Goal: Information Seeking & Learning: Check status

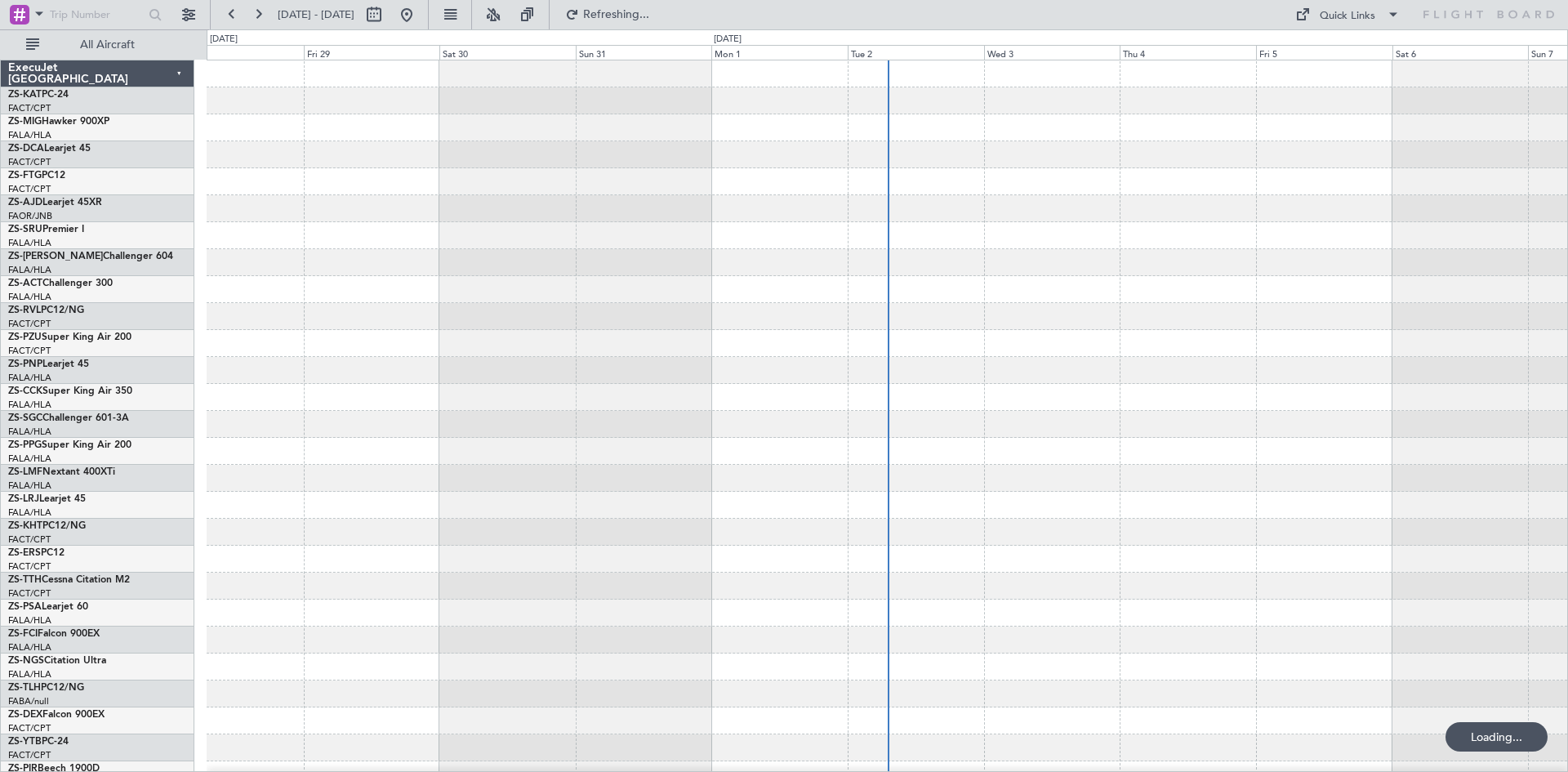
click at [38, 14] on span at bounding box center [39, 14] width 20 height 20
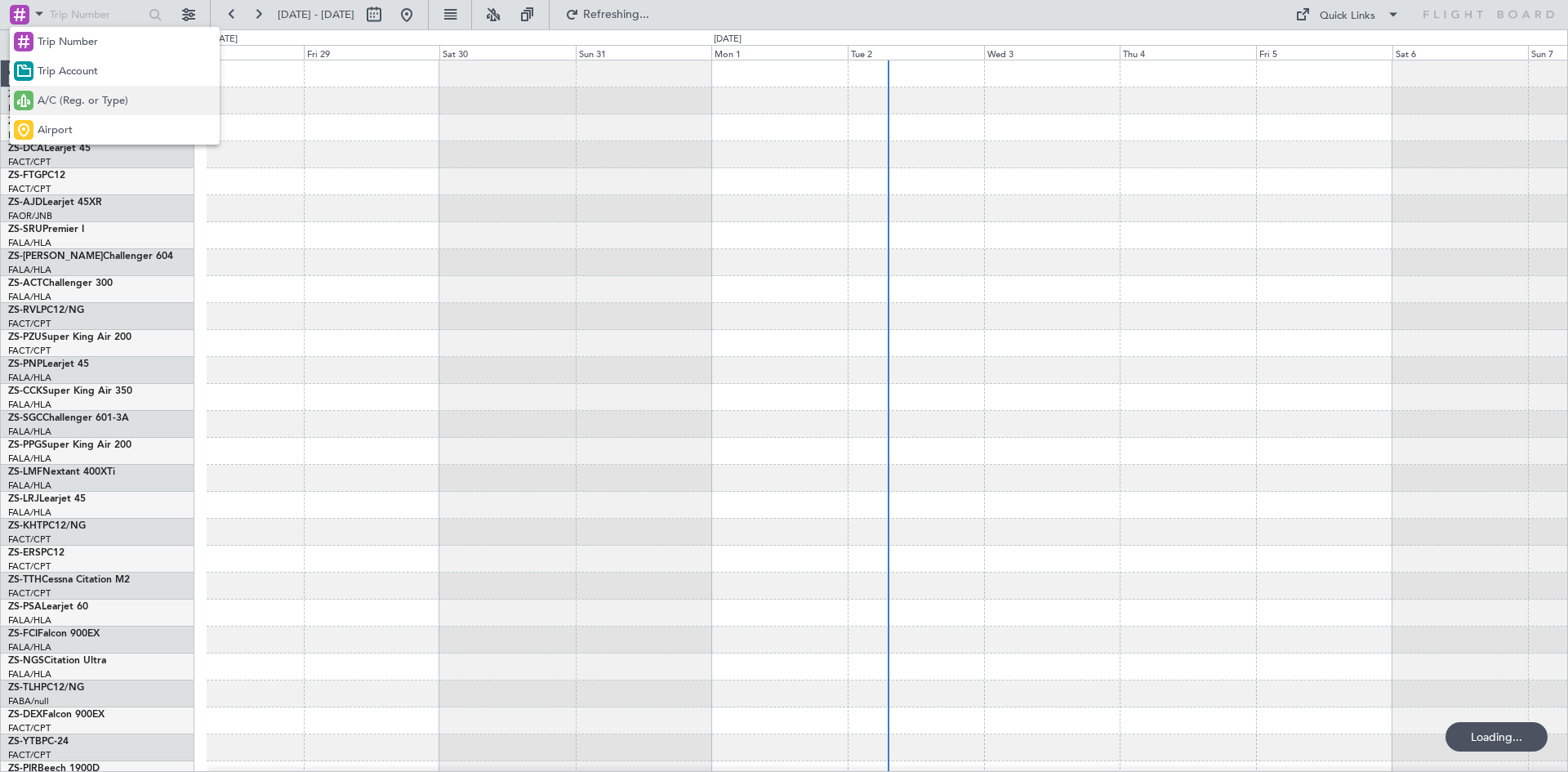
click at [56, 99] on span "A/C (Reg. or Type)" at bounding box center [83, 101] width 91 height 16
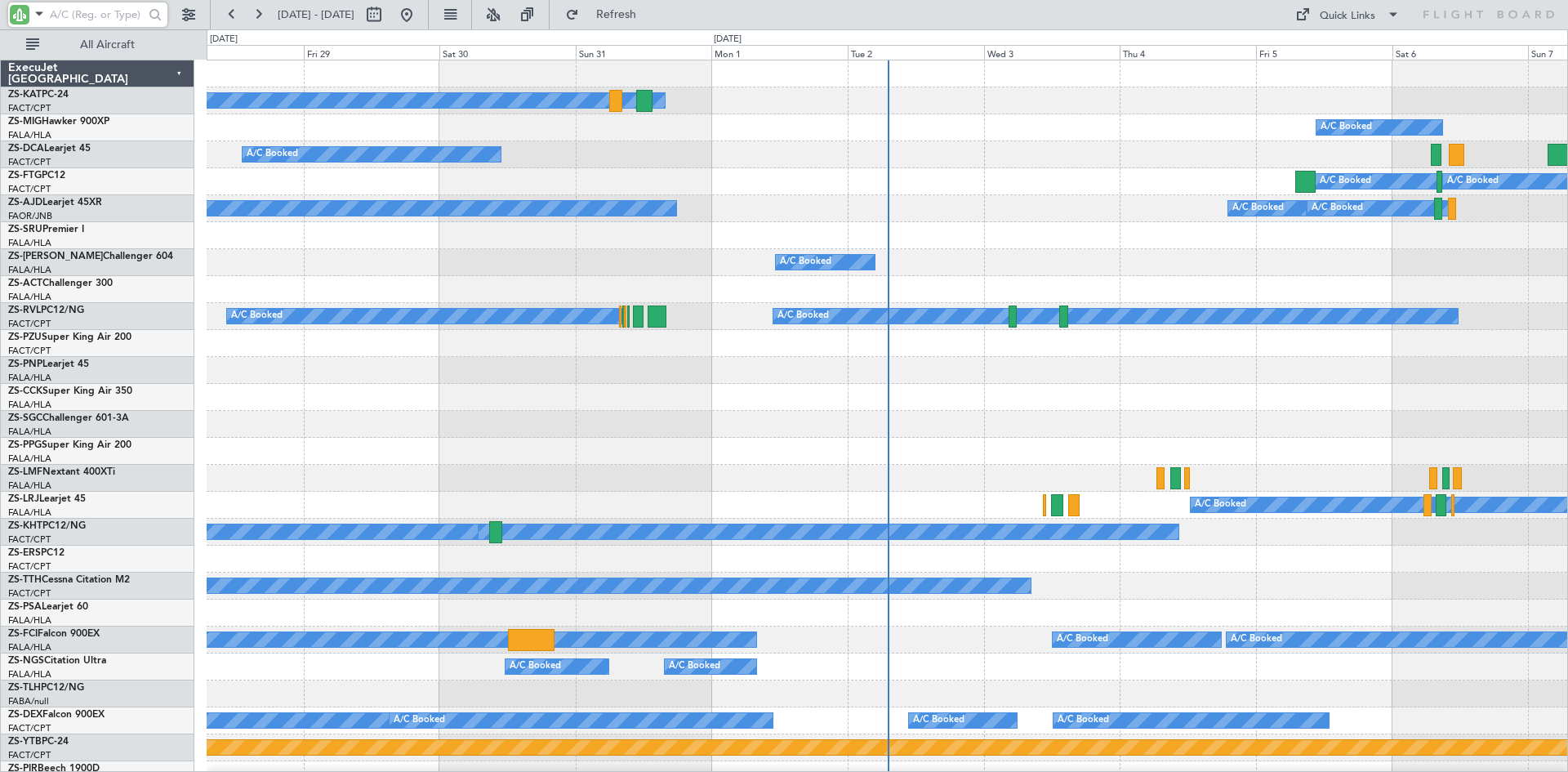
click at [68, 18] on input "text" at bounding box center [97, 15] width 94 height 25
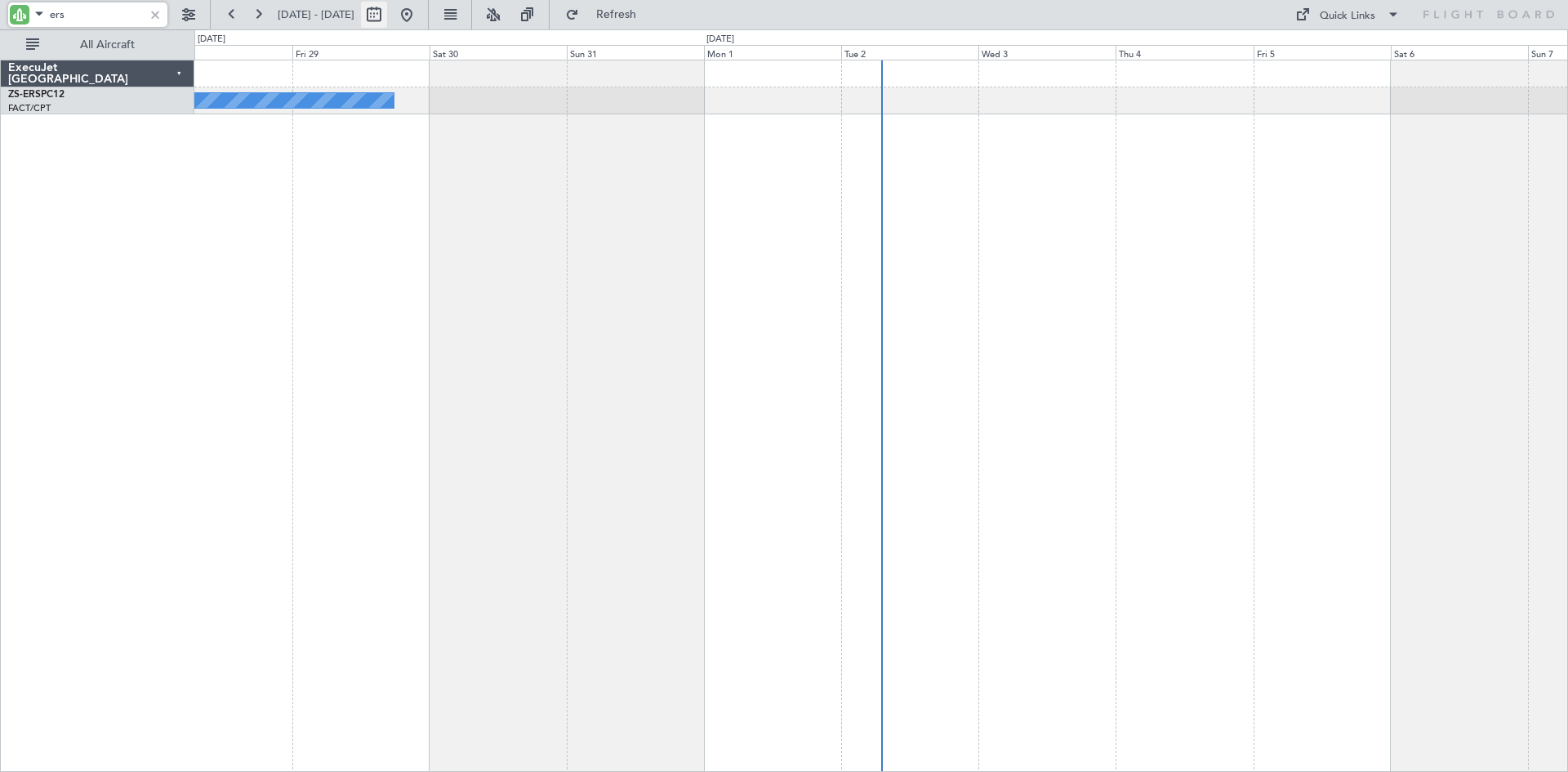
type input "ers"
click at [387, 15] on button at bounding box center [373, 15] width 26 height 26
select select "8"
select select "2025"
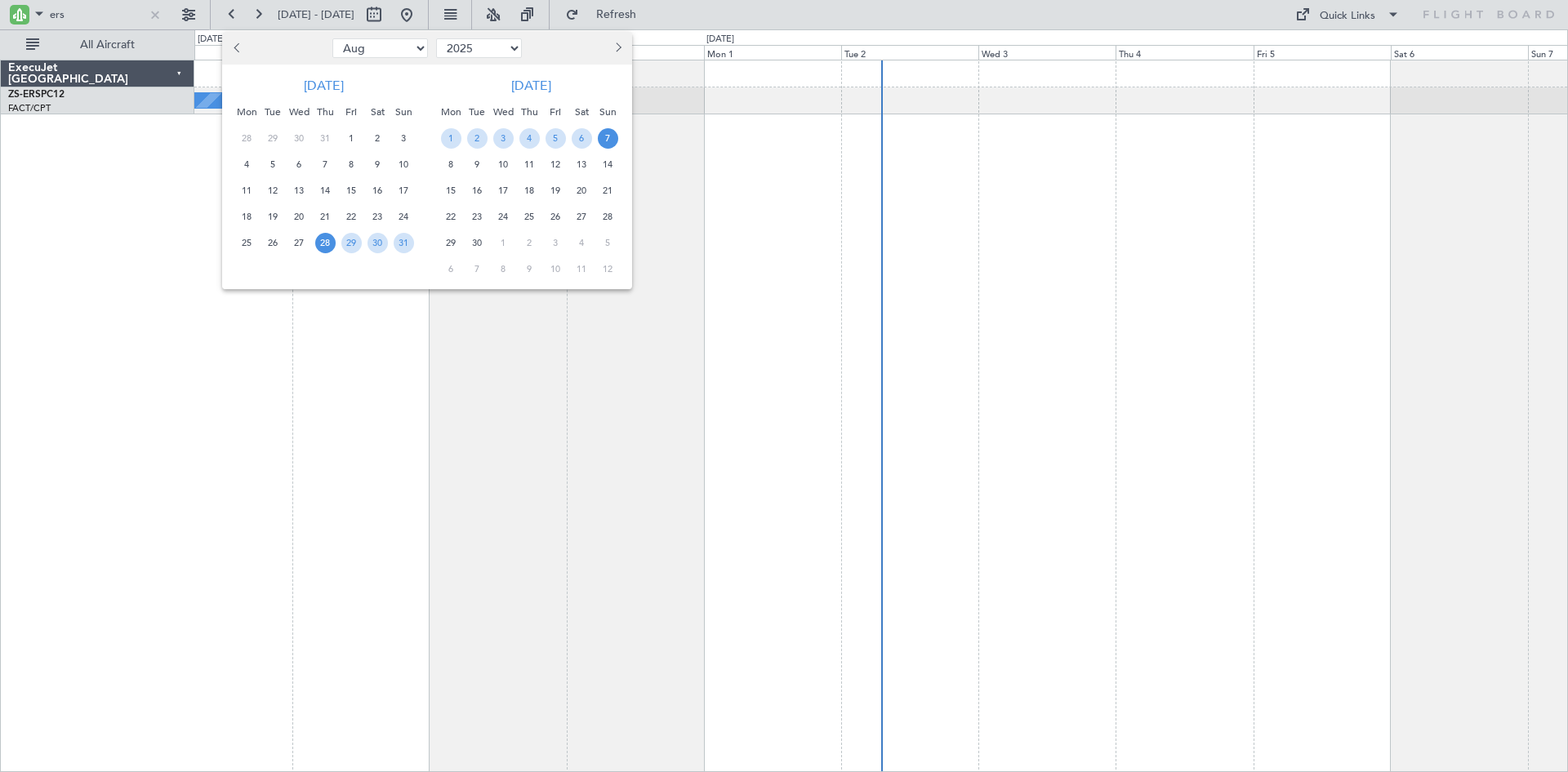
click at [504, 214] on span "24" at bounding box center [504, 217] width 20 height 20
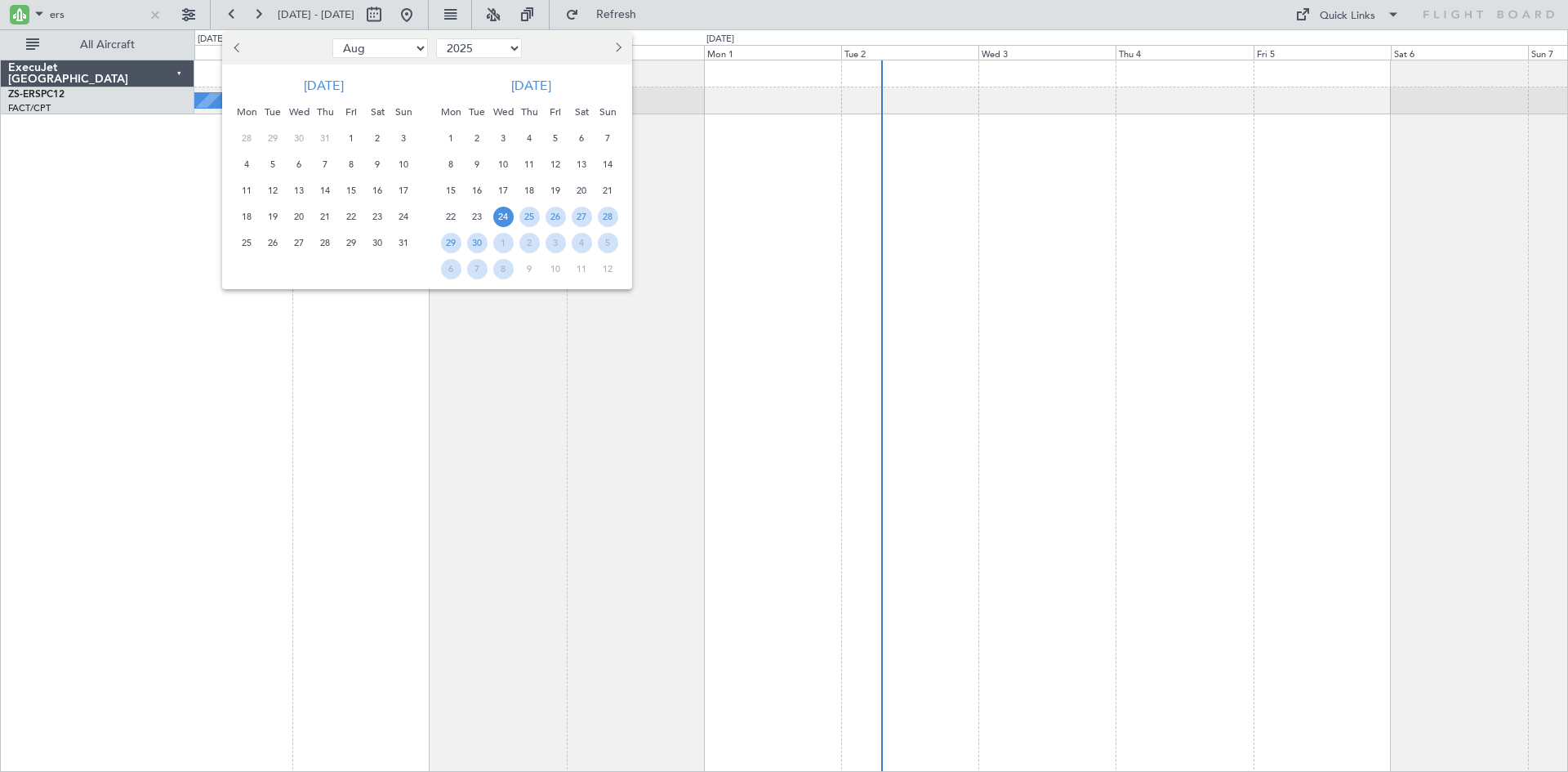
click at [504, 214] on span "24" at bounding box center [504, 217] width 20 height 20
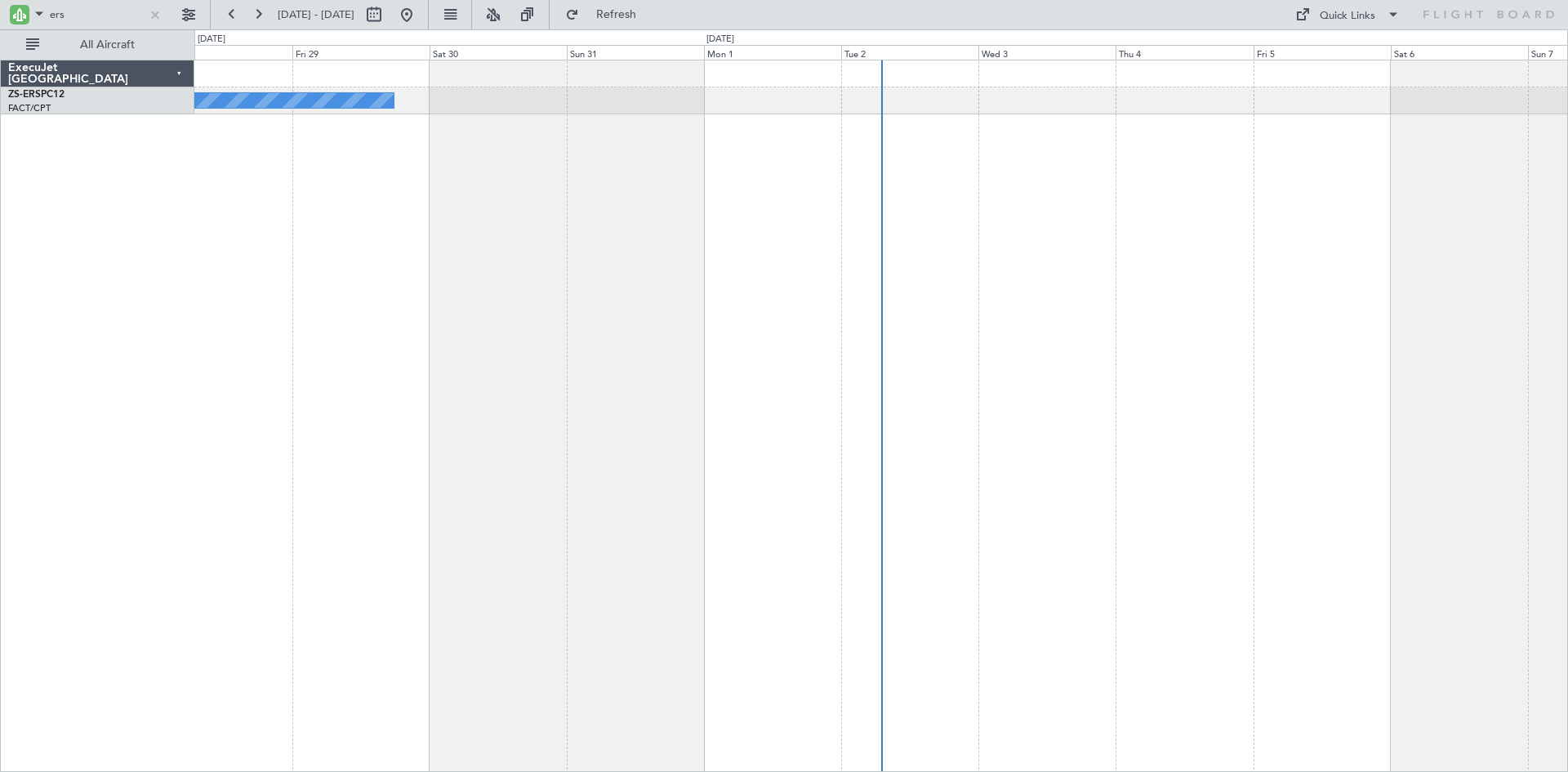
select select "9"
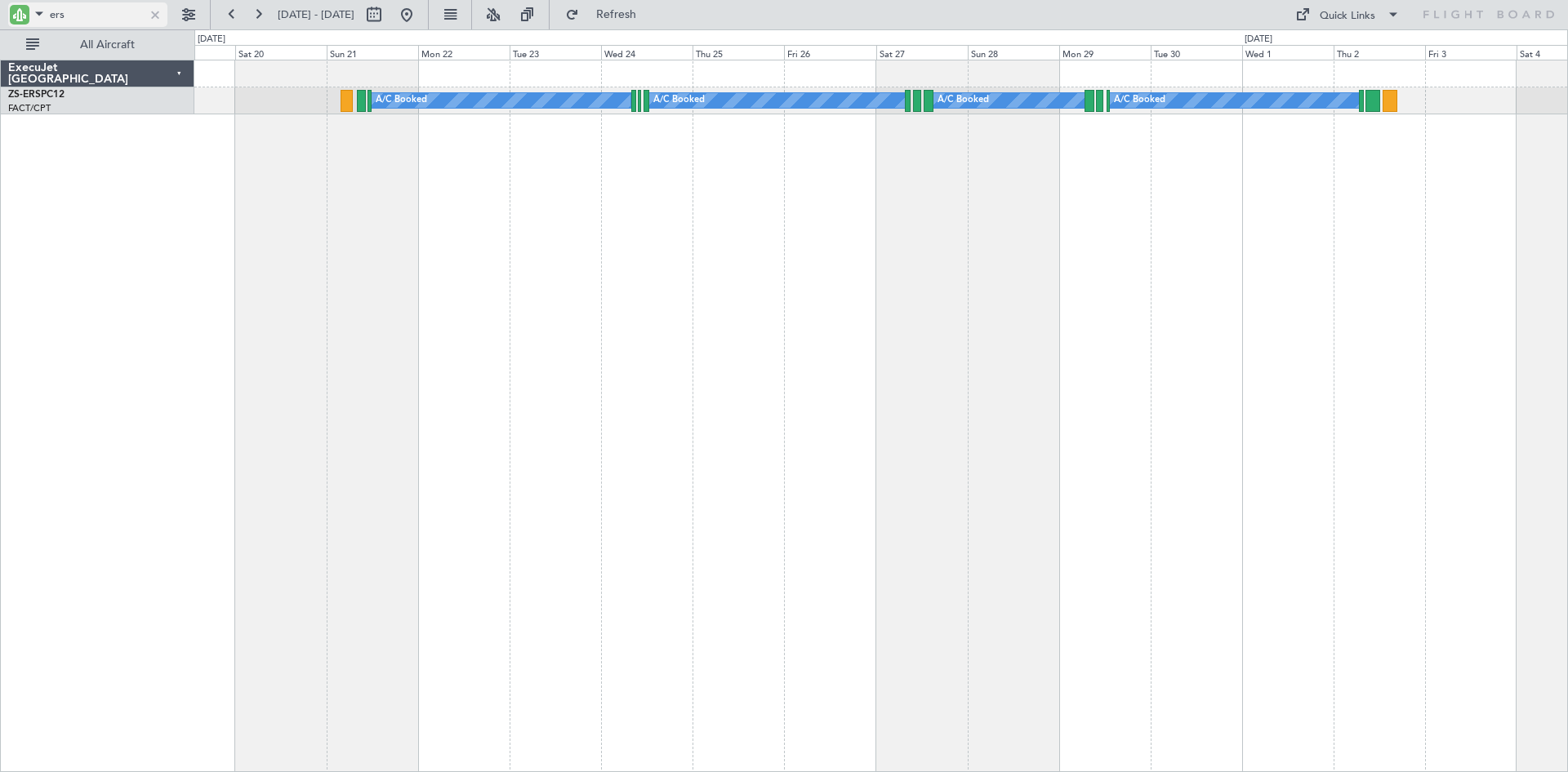
click at [117, 12] on input "ers" at bounding box center [97, 15] width 94 height 25
type input "e"
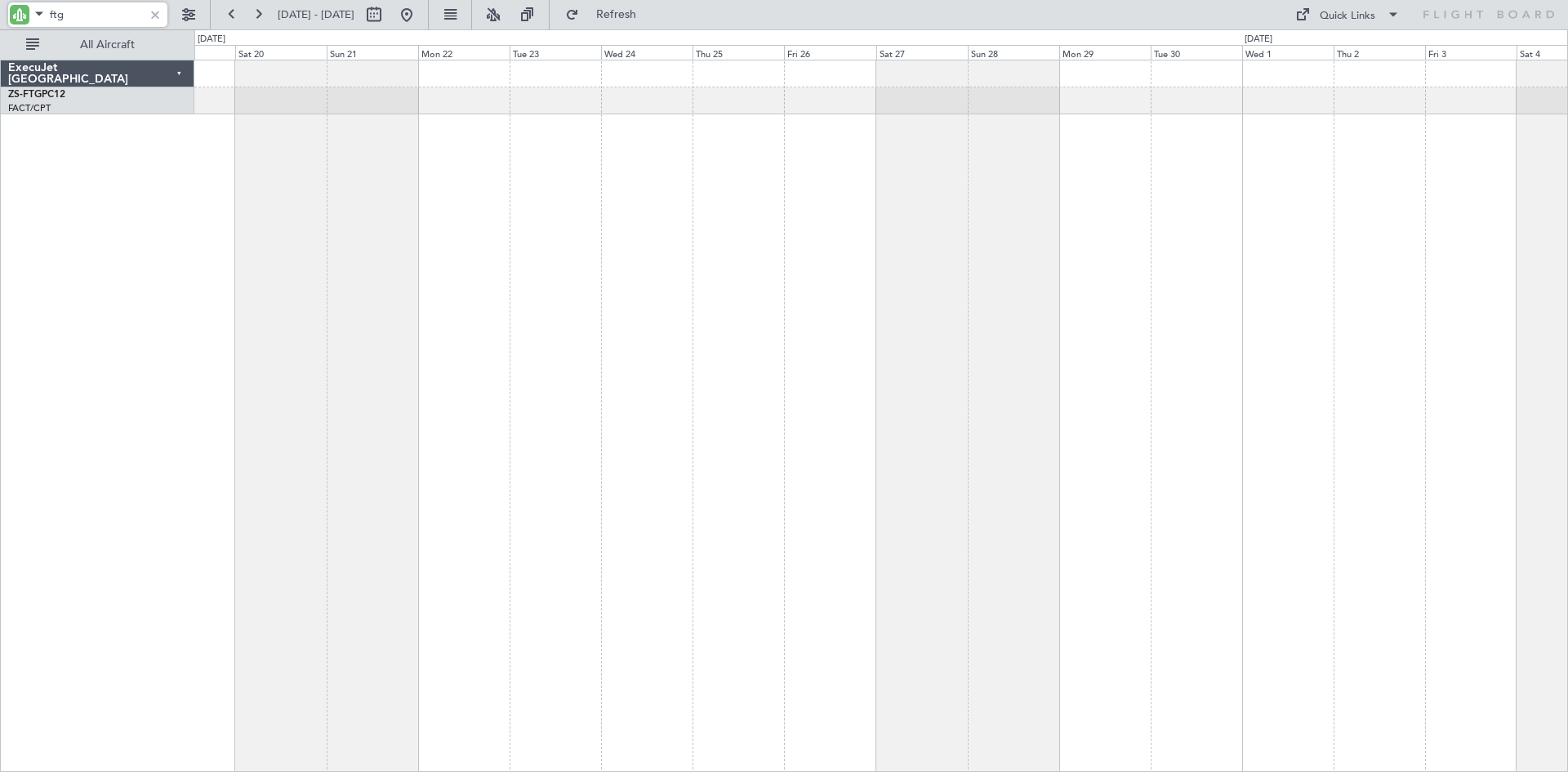
click at [87, 11] on input "ftg" at bounding box center [97, 15] width 94 height 25
type input "f"
click at [420, 17] on button at bounding box center [406, 15] width 26 height 26
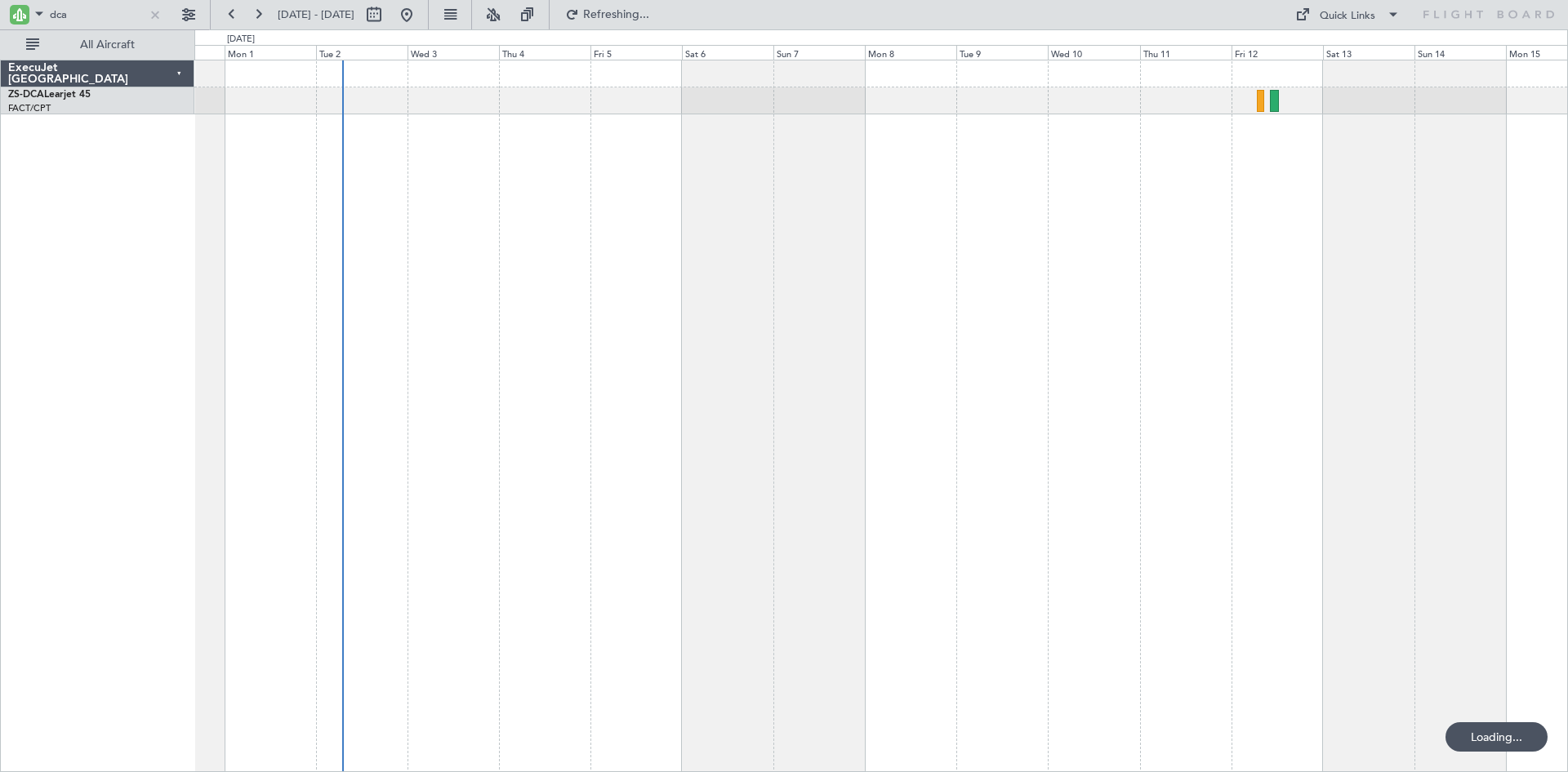
click at [584, 381] on div "A/C Booked" at bounding box center [881, 415] width 1374 height 712
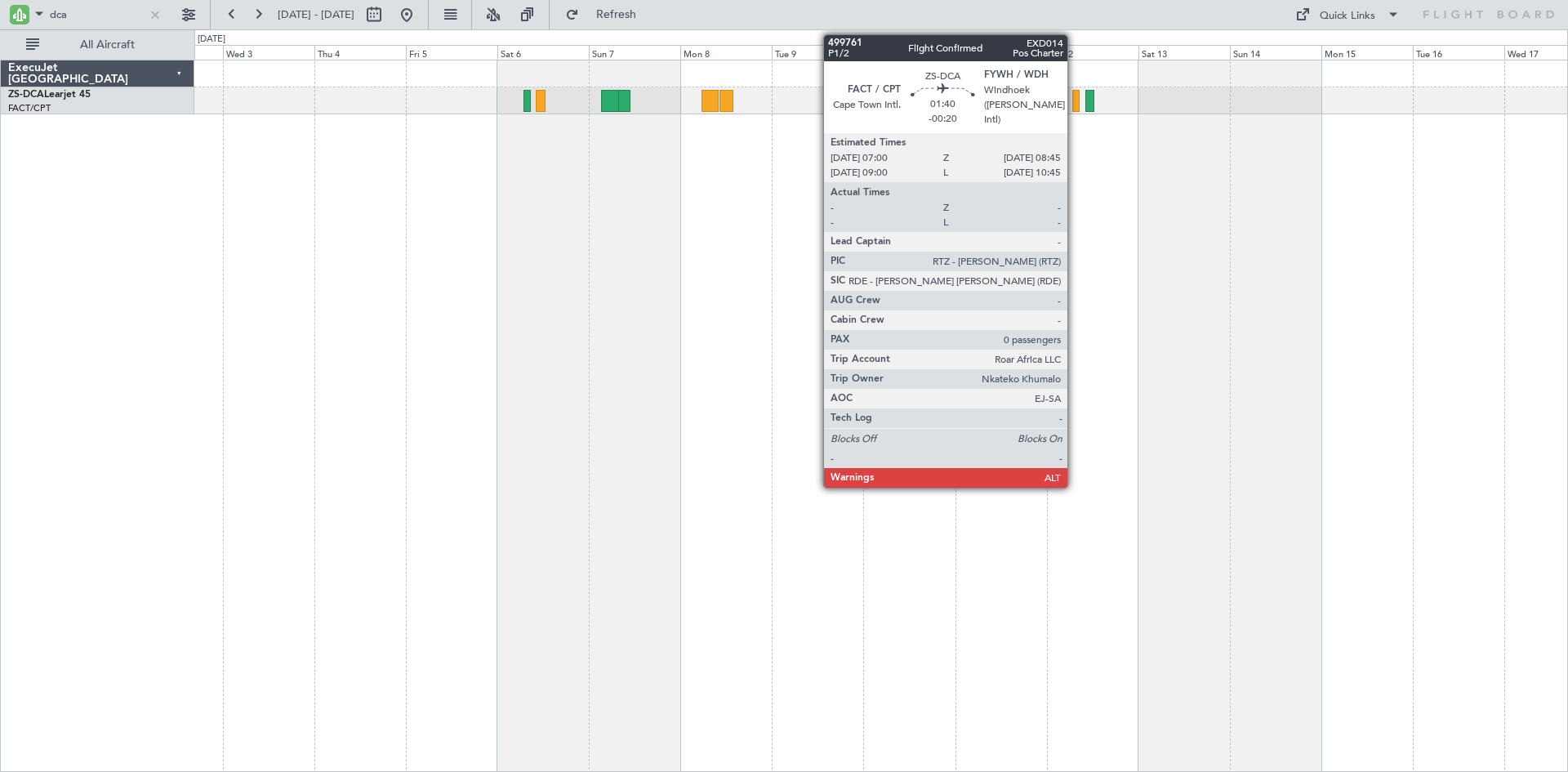
click at [1074, 96] on div at bounding box center [1076, 101] width 7 height 22
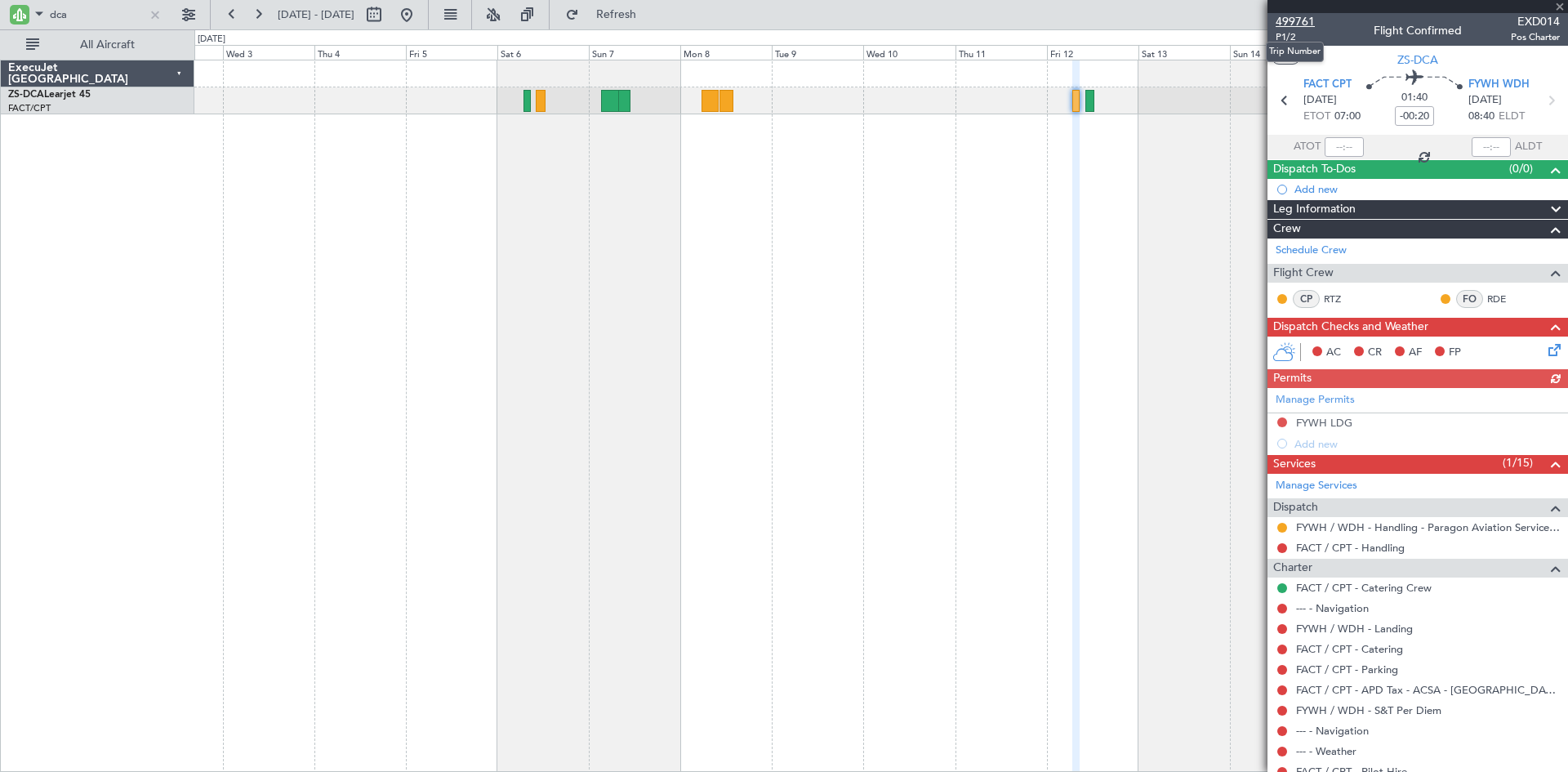
click at [1298, 20] on span "499761" at bounding box center [1295, 21] width 39 height 17
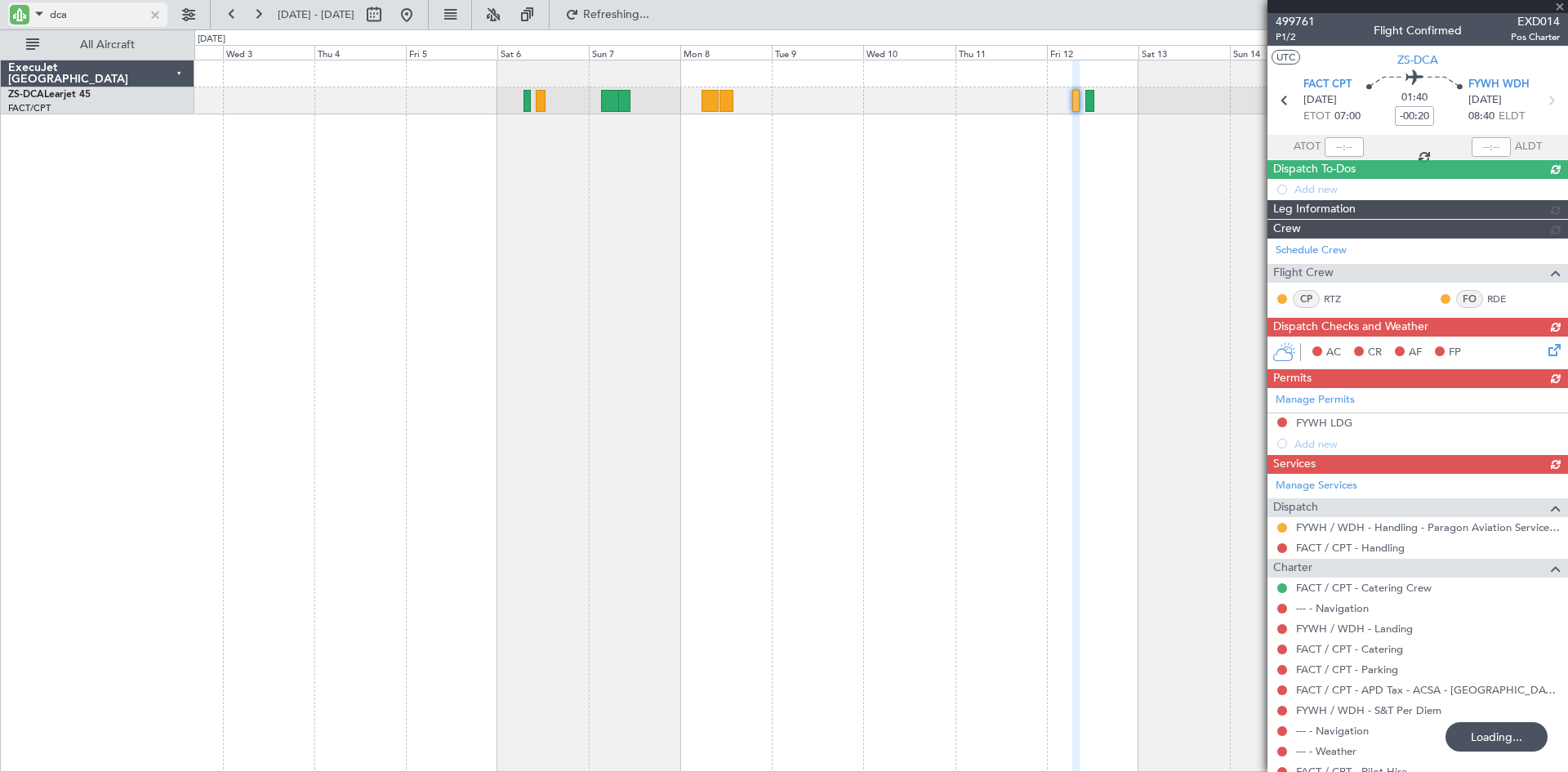
click at [133, 19] on input "dca" at bounding box center [97, 15] width 94 height 25
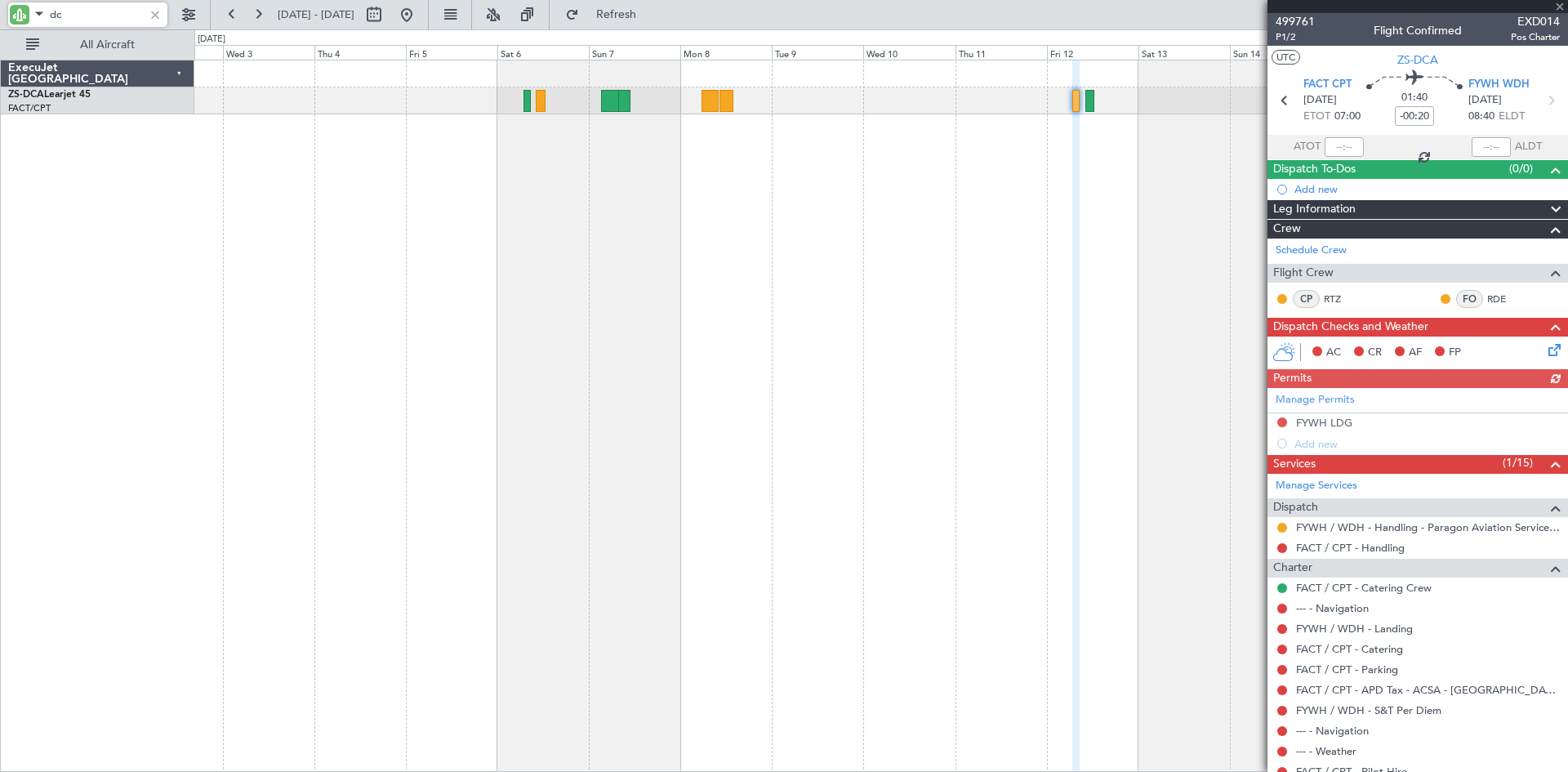
type input "d"
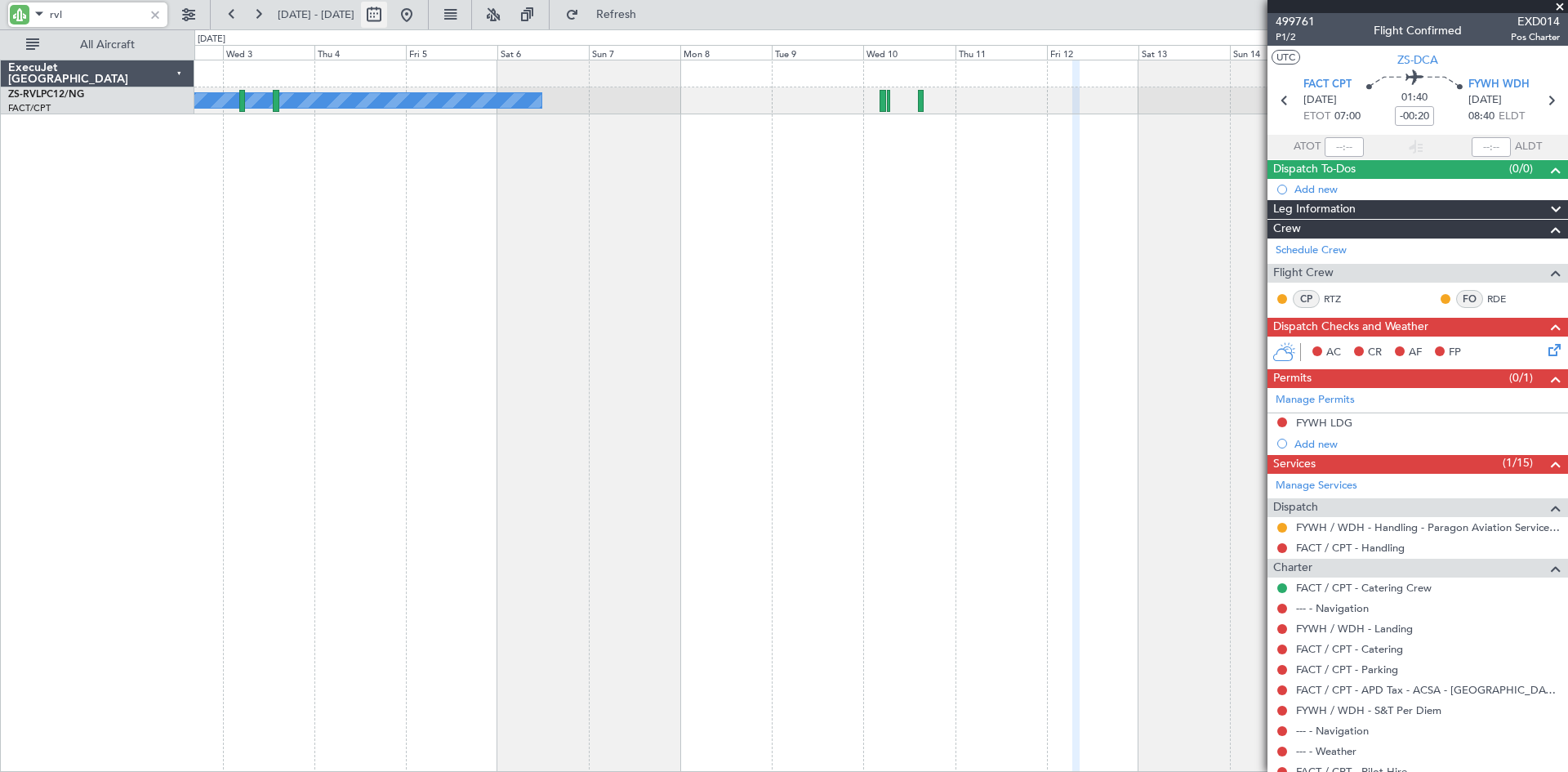
type input "rvl"
click at [387, 15] on button at bounding box center [373, 15] width 26 height 26
select select "9"
select select "2025"
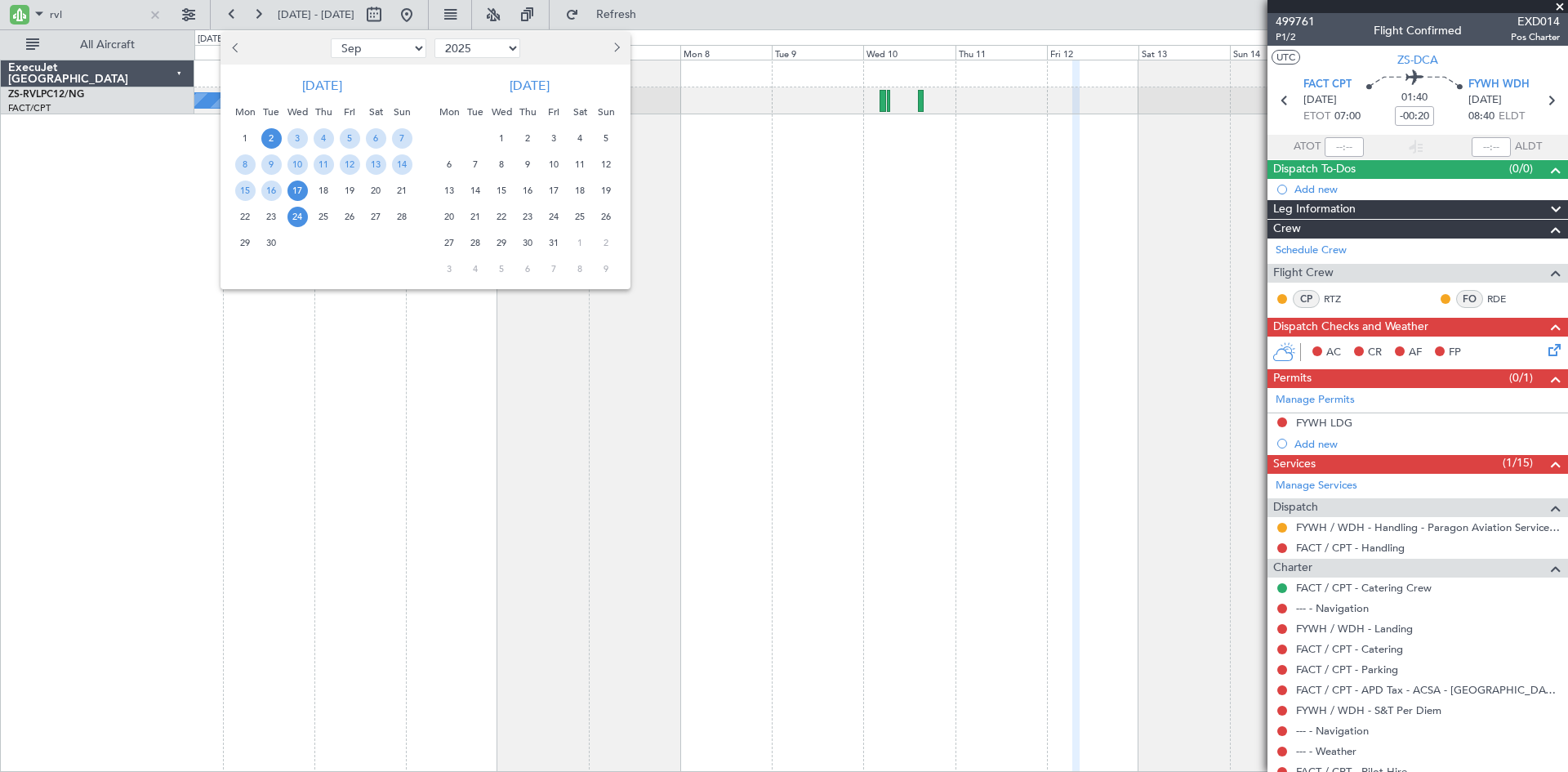
click at [302, 214] on span "24" at bounding box center [298, 217] width 20 height 20
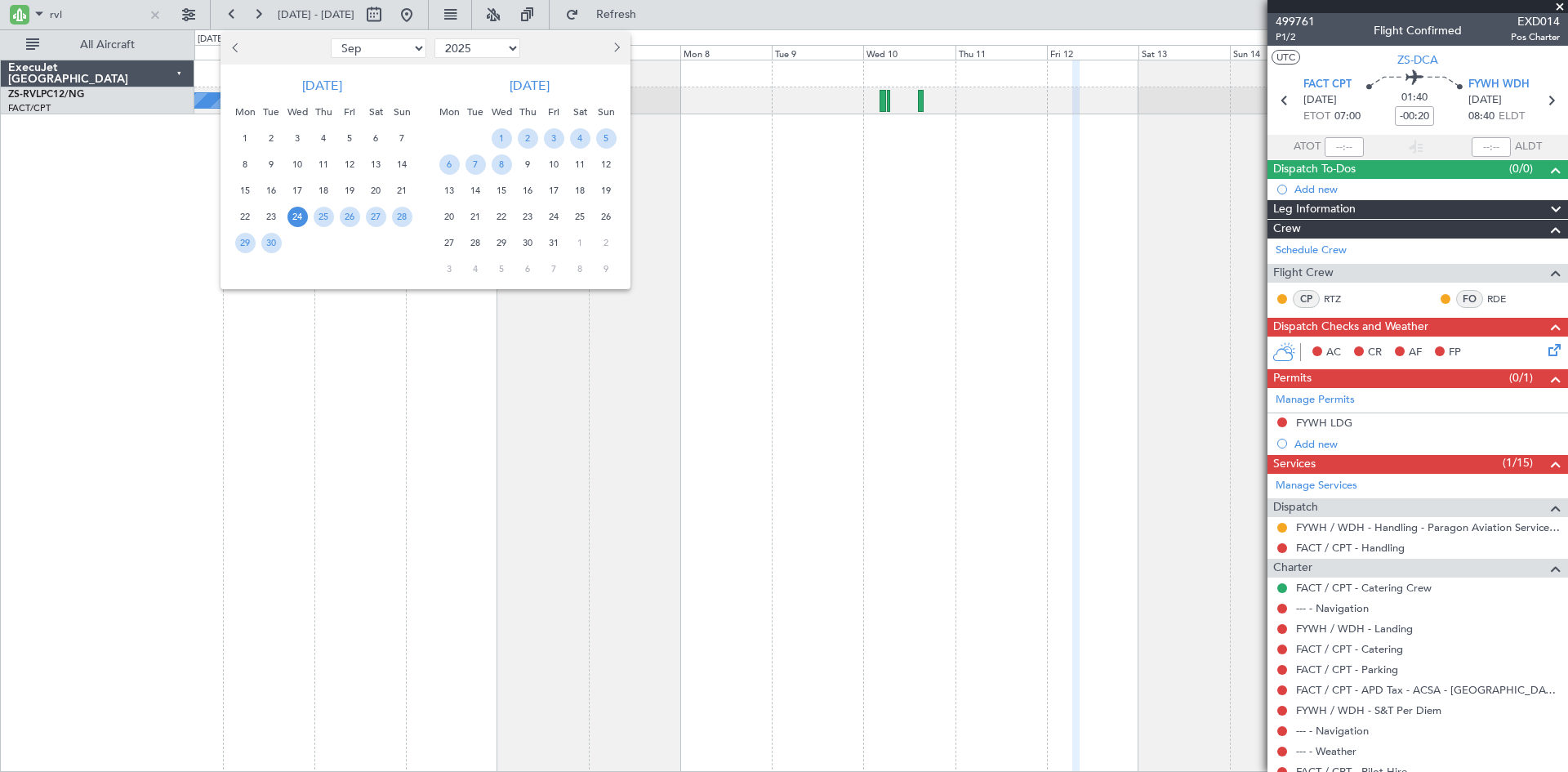
click at [298, 218] on span "24" at bounding box center [298, 217] width 20 height 20
